Goal: Information Seeking & Learning: Check status

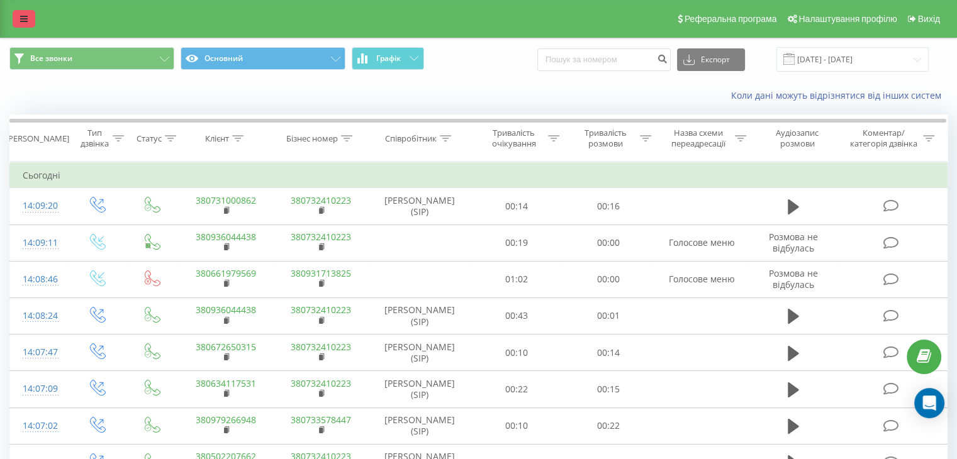
click at [27, 21] on icon at bounding box center [24, 18] width 8 height 9
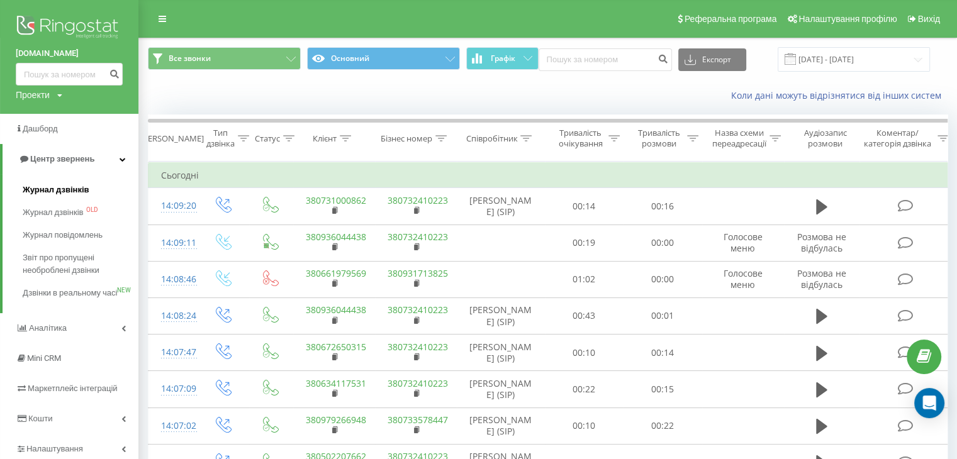
click at [53, 198] on link "Журнал дзвінків" at bounding box center [81, 190] width 116 height 23
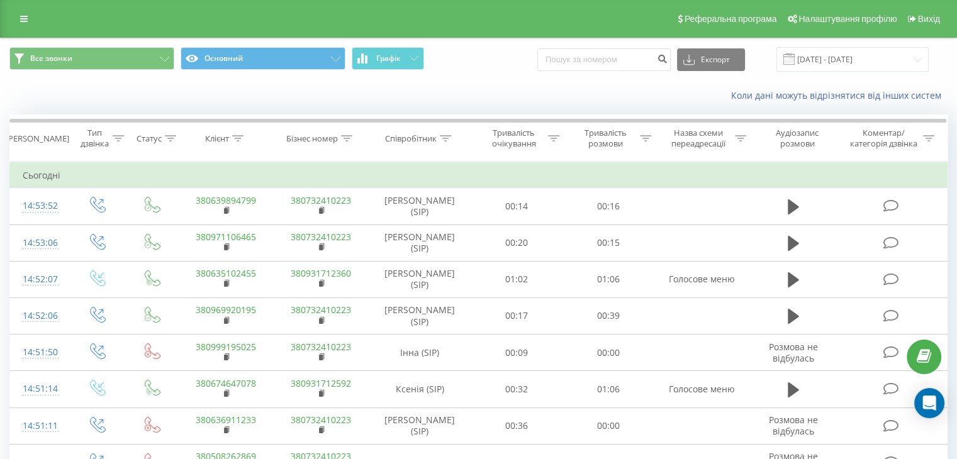
drag, startPoint x: 35, startPoint y: 21, endPoint x: 30, endPoint y: 28, distance: 8.6
click at [35, 21] on link at bounding box center [24, 19] width 23 height 18
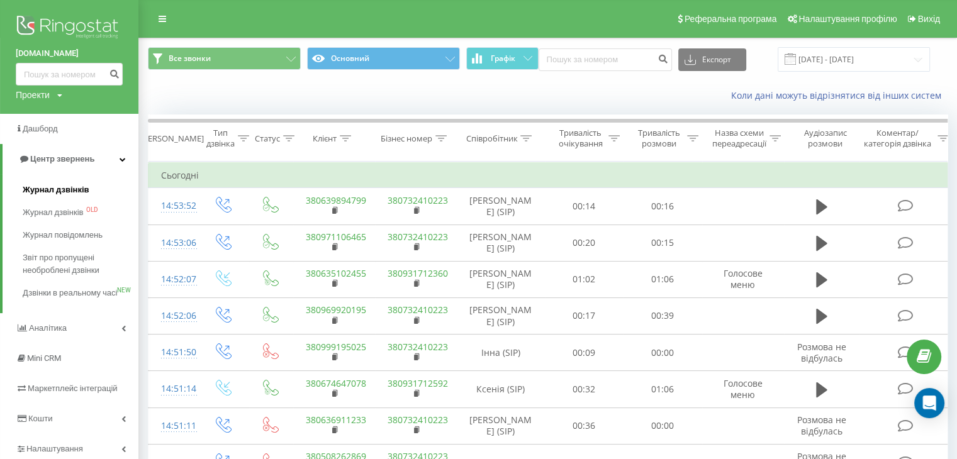
click at [52, 196] on span "Журнал дзвінків" at bounding box center [56, 190] width 67 height 13
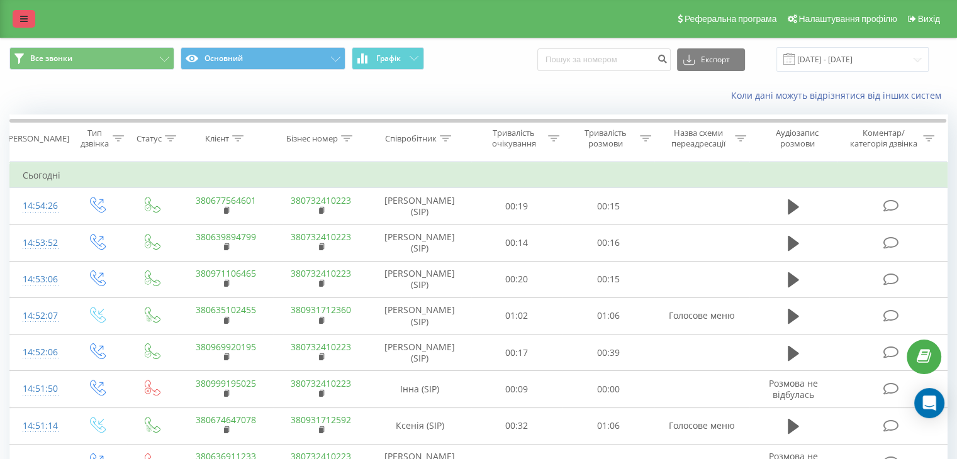
click at [29, 11] on link at bounding box center [24, 19] width 23 height 18
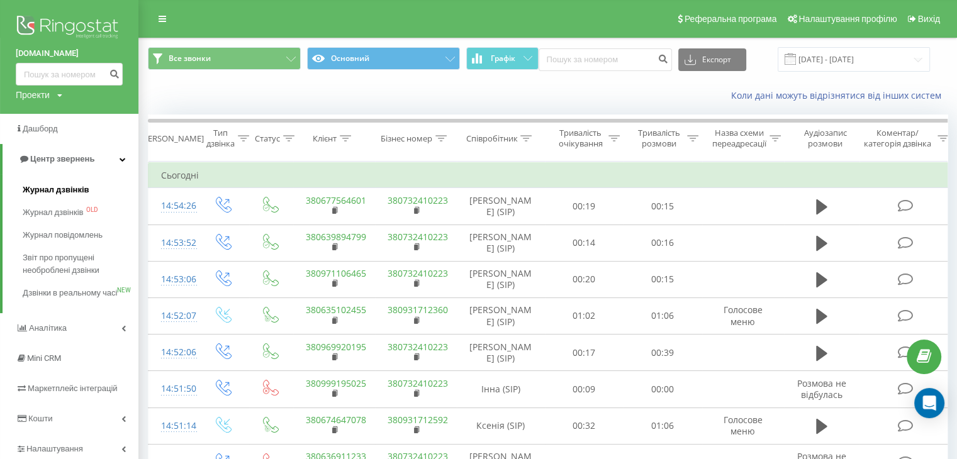
click at [89, 194] on link "Журнал дзвінків" at bounding box center [81, 190] width 116 height 23
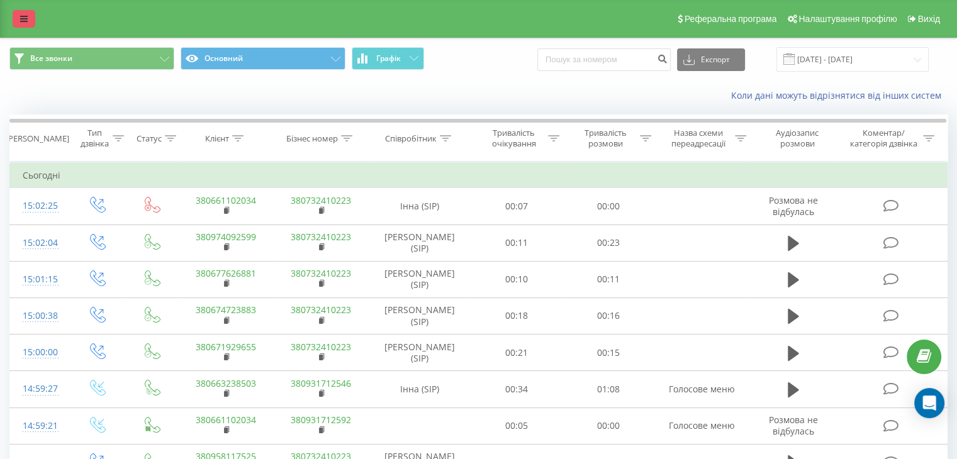
click at [15, 18] on link at bounding box center [24, 19] width 23 height 18
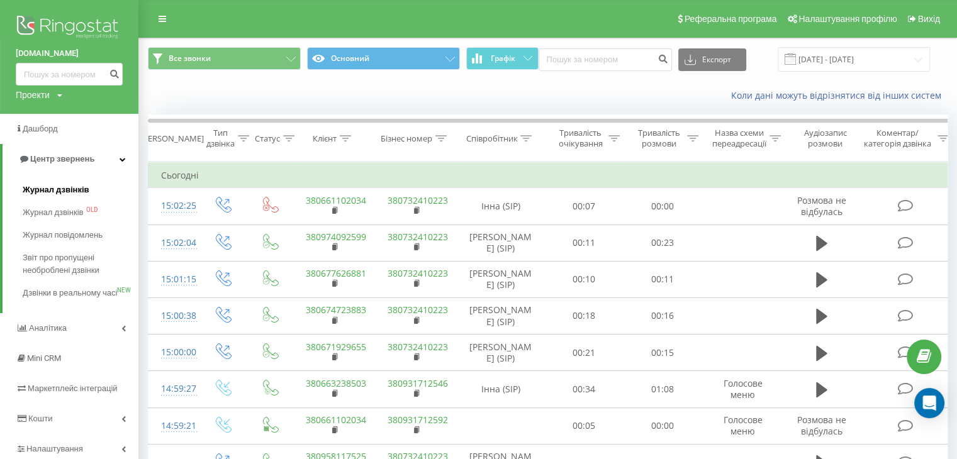
click at [76, 189] on span "Журнал дзвінків" at bounding box center [56, 190] width 67 height 13
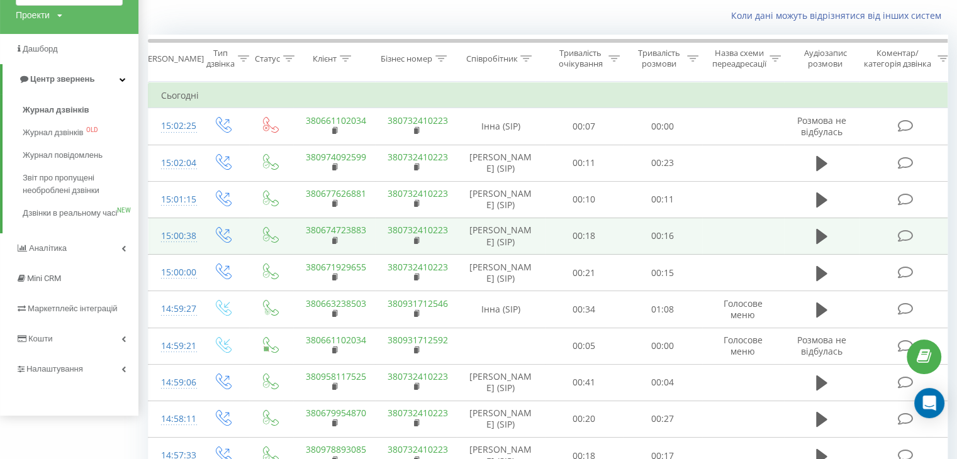
scroll to position [126, 0]
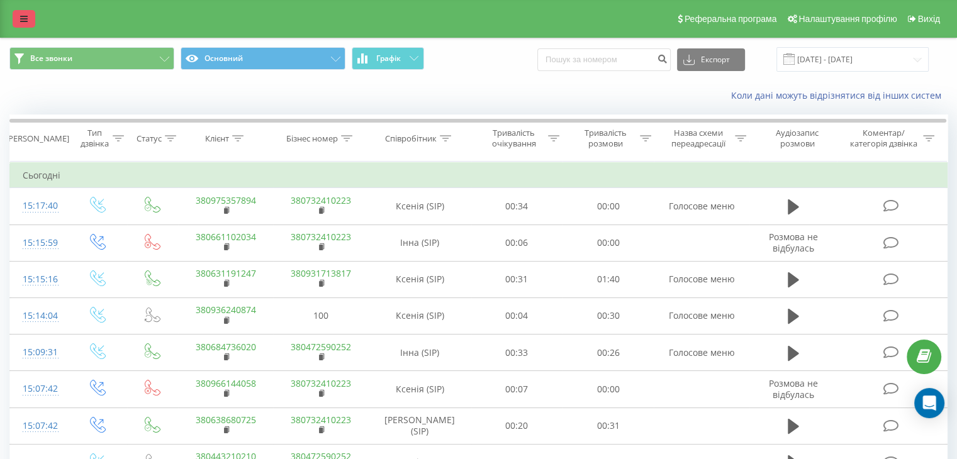
click at [20, 21] on icon at bounding box center [24, 18] width 8 height 9
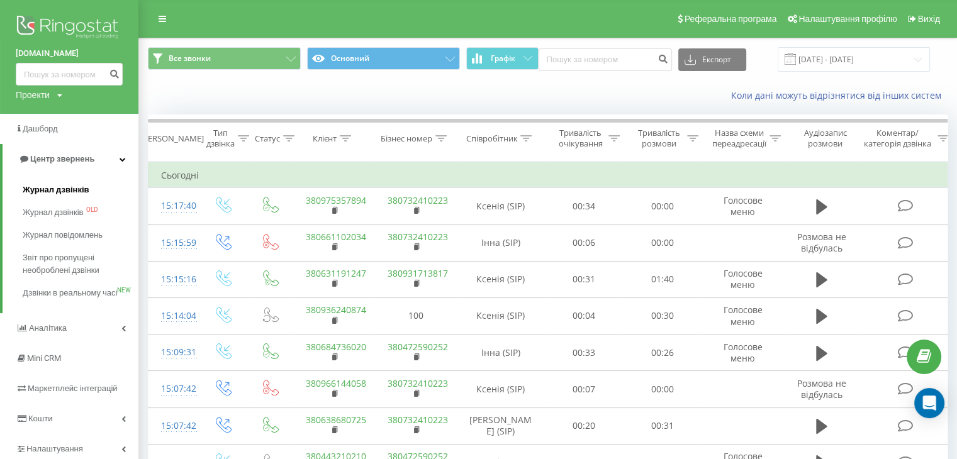
click at [69, 193] on span "Журнал дзвінків" at bounding box center [56, 190] width 67 height 13
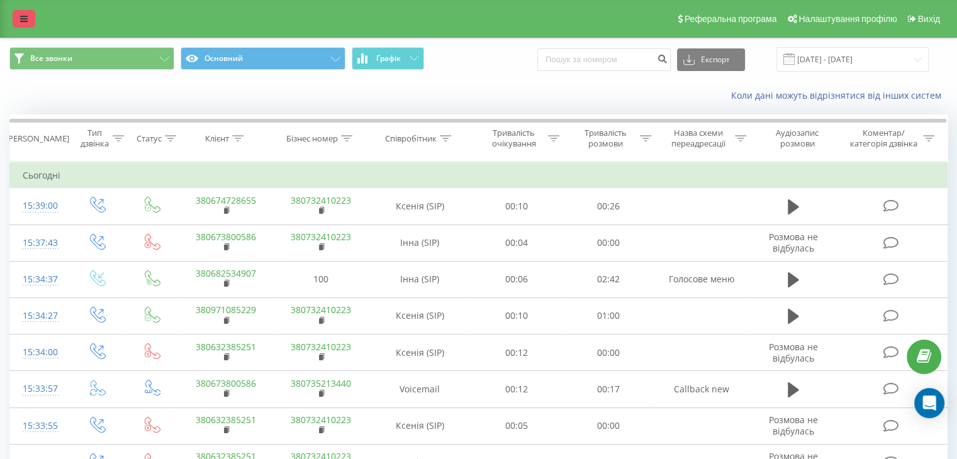
click at [16, 14] on link at bounding box center [24, 19] width 23 height 18
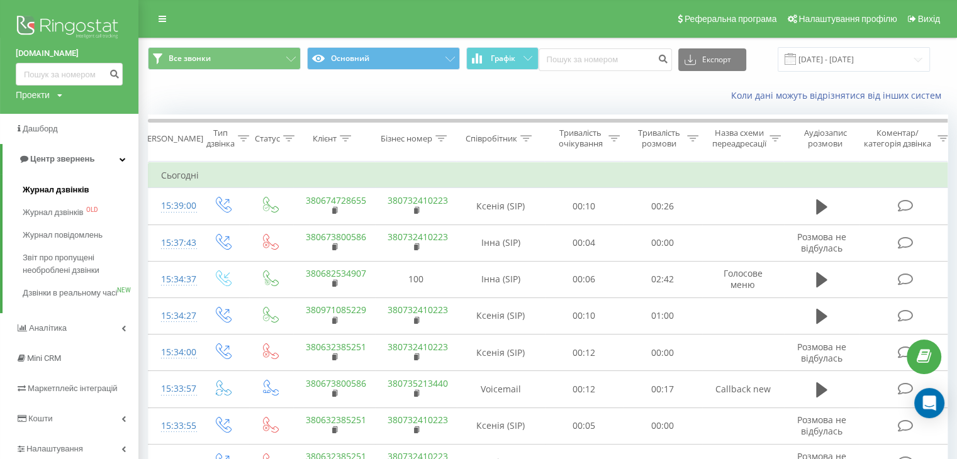
click at [68, 187] on span "Журнал дзвінків" at bounding box center [56, 190] width 67 height 13
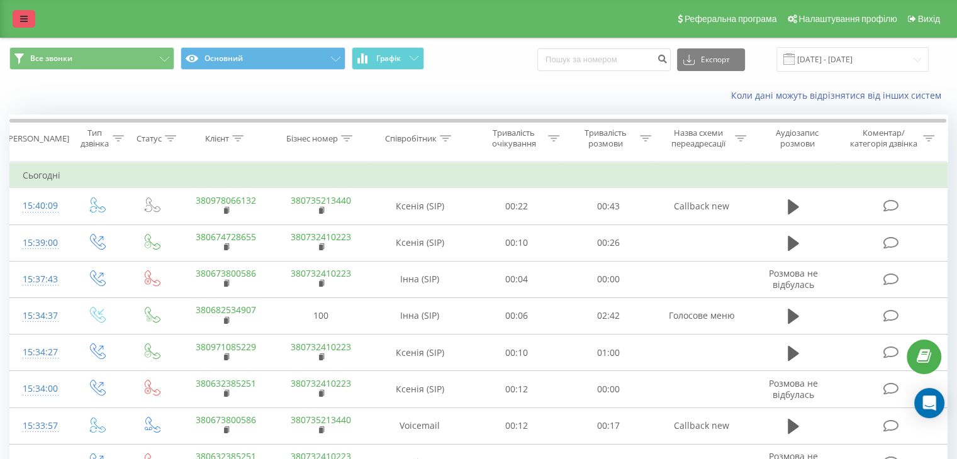
click at [30, 14] on link at bounding box center [24, 19] width 23 height 18
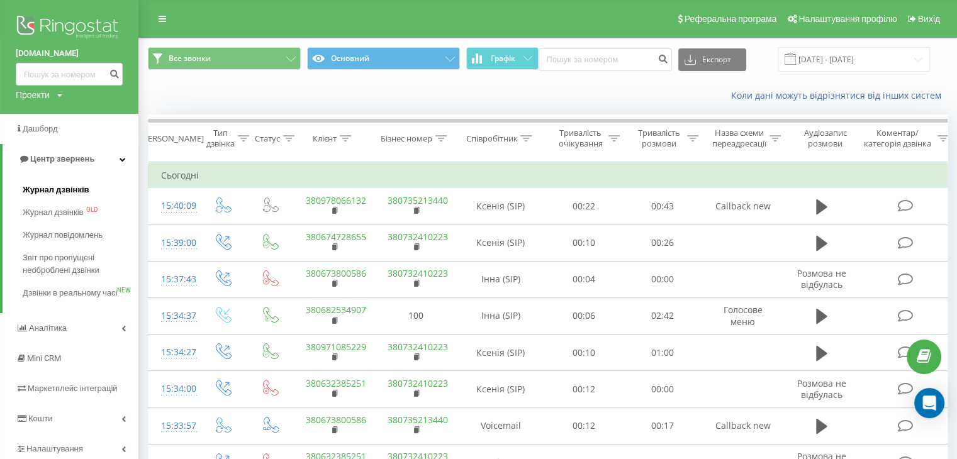
click at [73, 184] on span "Журнал дзвінків" at bounding box center [56, 190] width 67 height 13
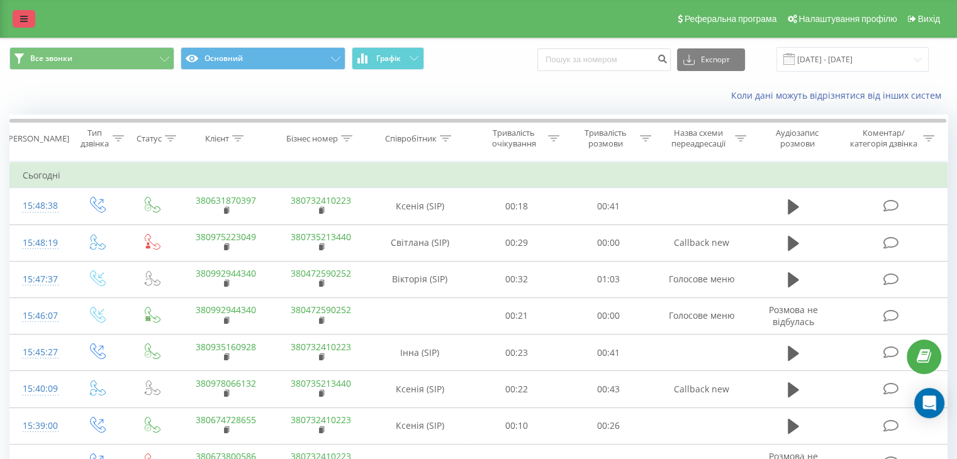
click at [31, 23] on link at bounding box center [24, 19] width 23 height 18
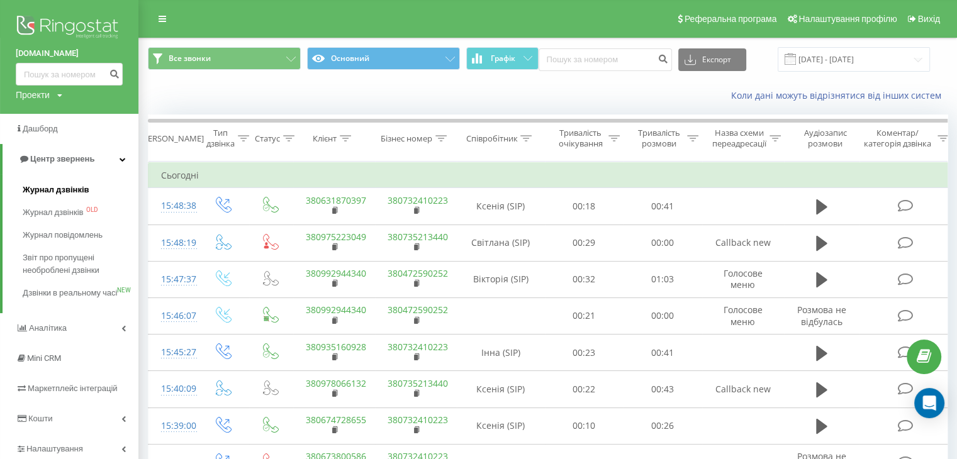
click at [69, 188] on span "Журнал дзвінків" at bounding box center [56, 190] width 67 height 13
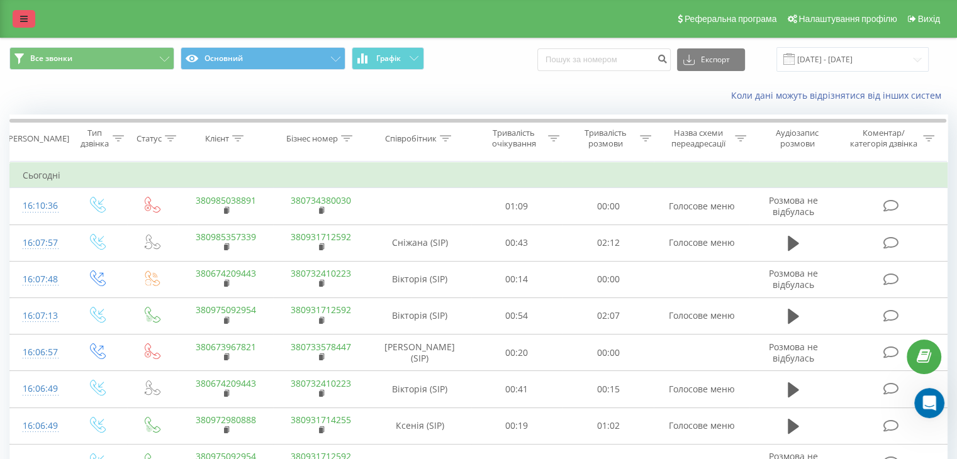
click at [21, 23] on icon at bounding box center [24, 18] width 8 height 9
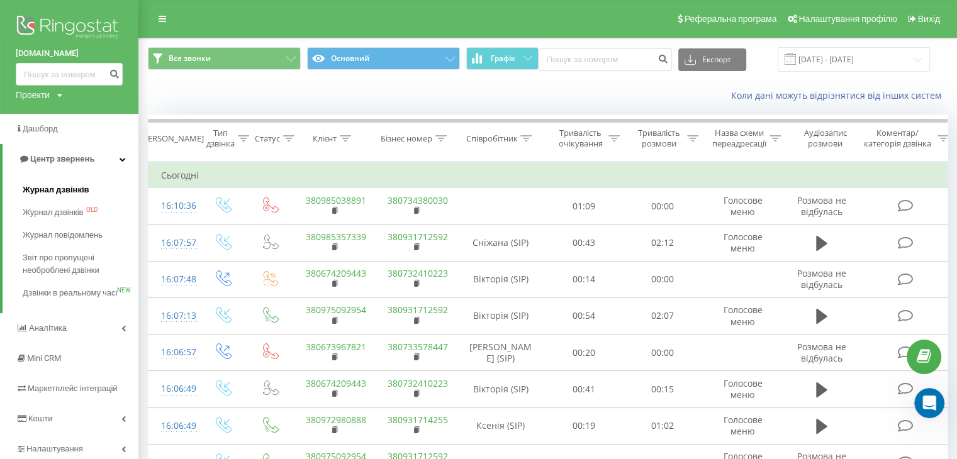
click at [74, 193] on span "Журнал дзвінків" at bounding box center [56, 190] width 67 height 13
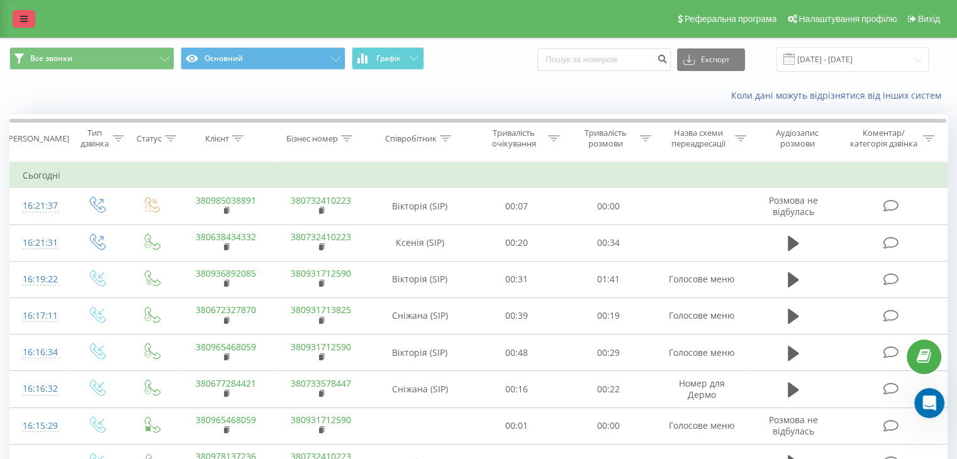
click at [15, 18] on link at bounding box center [24, 19] width 23 height 18
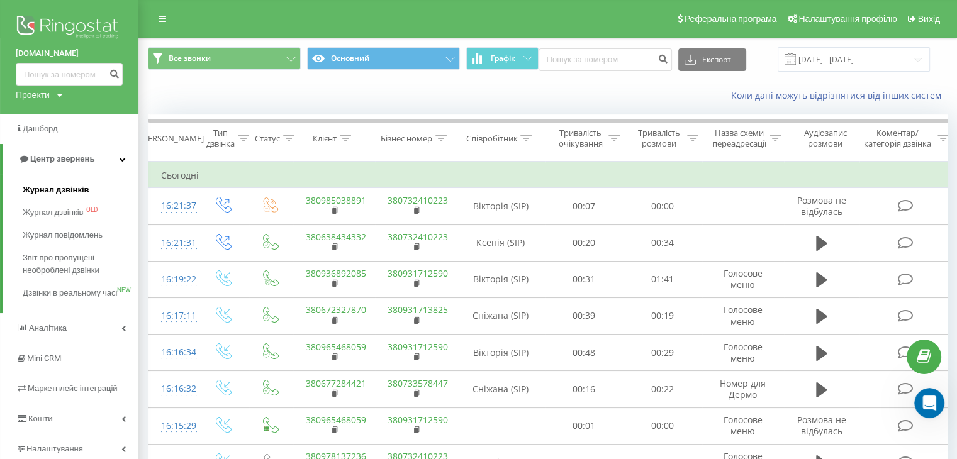
click at [50, 188] on span "Журнал дзвінків" at bounding box center [56, 190] width 67 height 13
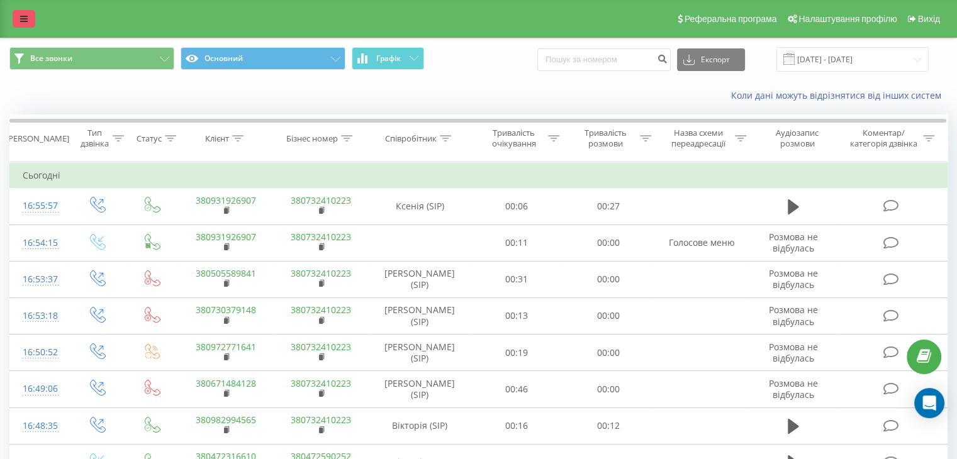
click at [30, 21] on link at bounding box center [24, 19] width 23 height 18
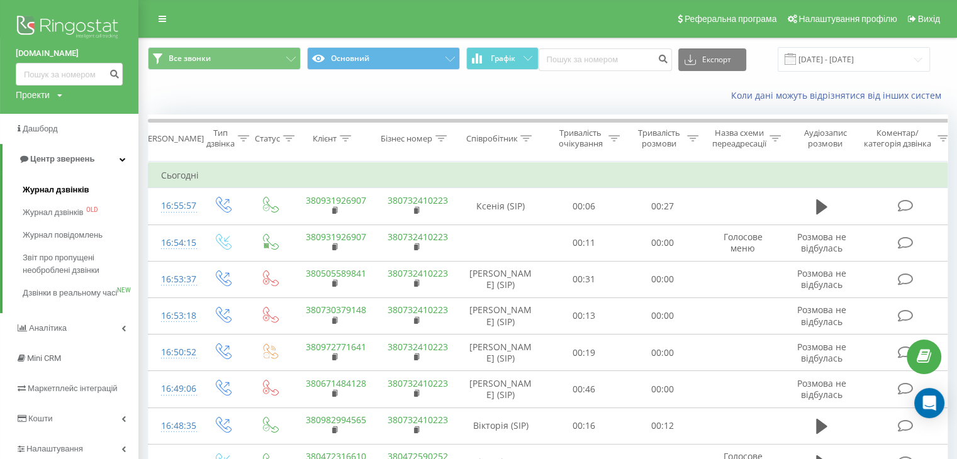
click at [37, 187] on span "Журнал дзвінків" at bounding box center [56, 190] width 67 height 13
